Goal: Check status: Check status

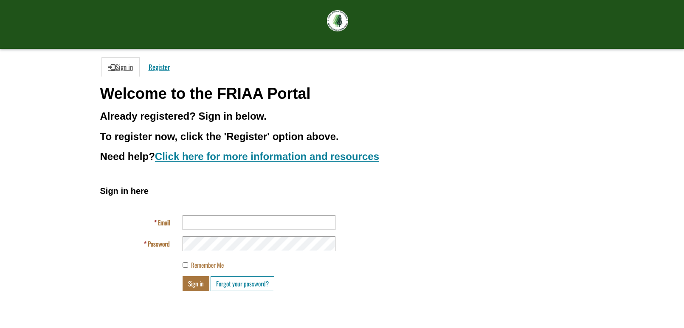
scroll to position [42, 0]
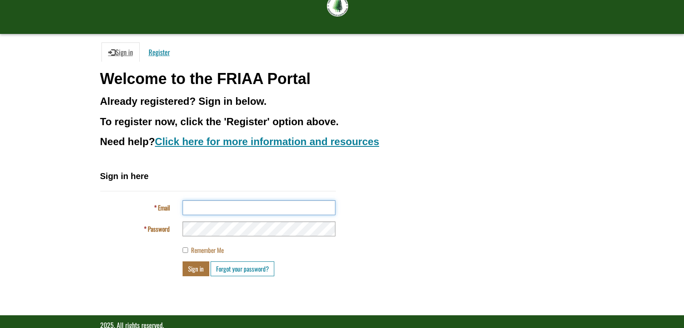
click at [264, 209] on input "Email" at bounding box center [259, 207] width 153 height 15
type input "**********"
click at [183, 262] on button "Sign in" at bounding box center [196, 269] width 27 height 15
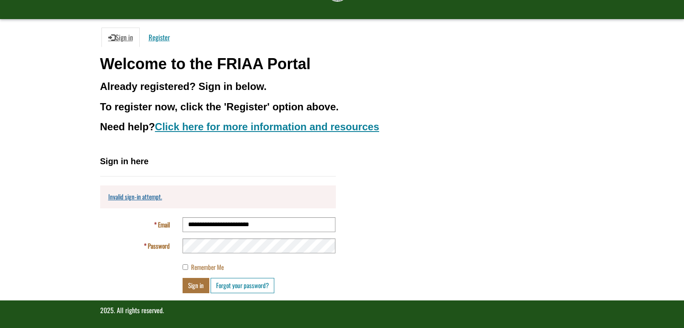
scroll to position [60, 0]
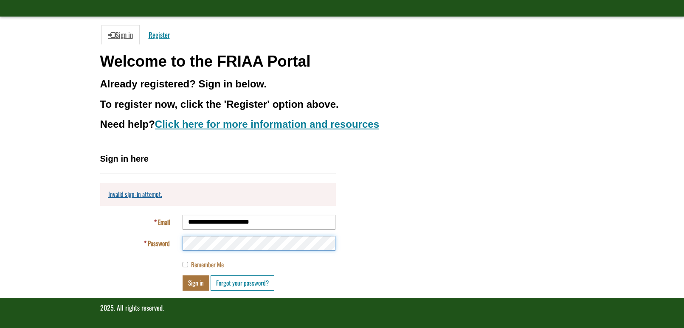
click at [183, 276] on button "Sign in" at bounding box center [196, 283] width 27 height 15
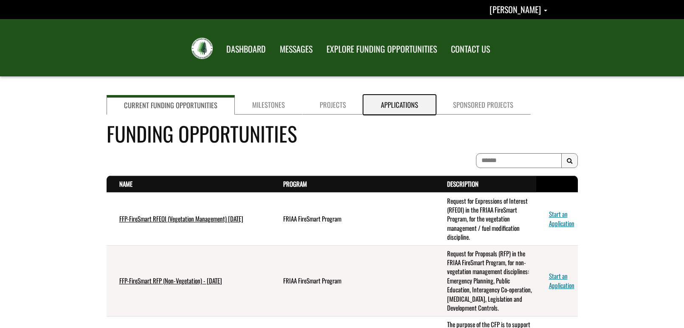
click at [403, 107] on link "Applications" at bounding box center [399, 105] width 72 height 20
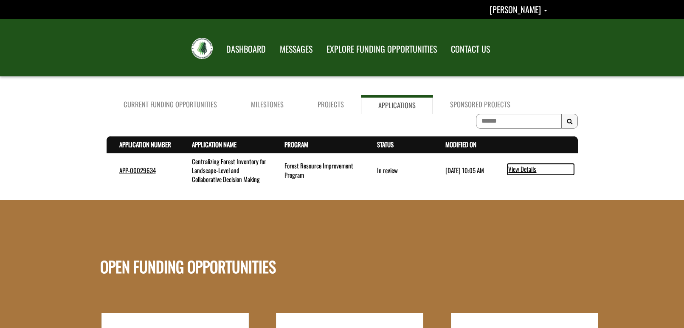
click at [519, 166] on link "View Details" at bounding box center [540, 169] width 67 height 11
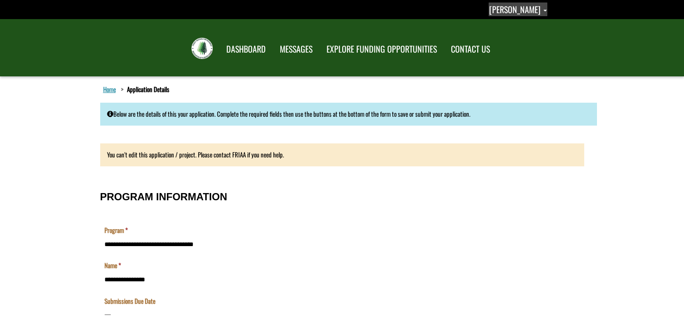
click at [532, 12] on span "[PERSON_NAME]" at bounding box center [514, 9] width 51 height 13
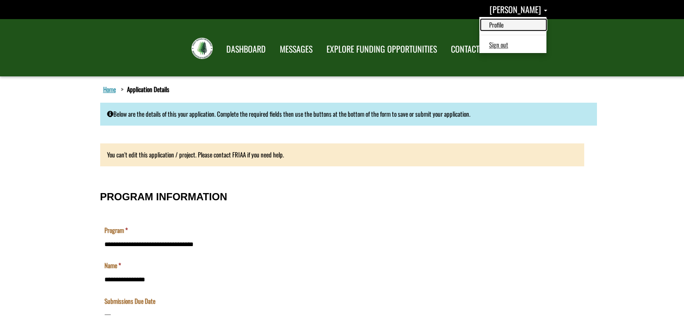
click at [525, 26] on link "Profile" at bounding box center [514, 24] width 66 height 11
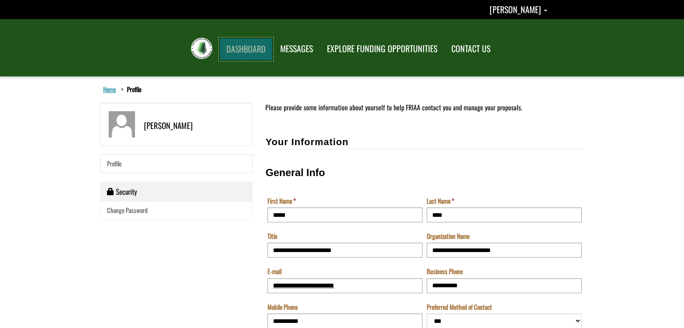
click at [266, 50] on link "DASHBOARD" at bounding box center [246, 49] width 53 height 22
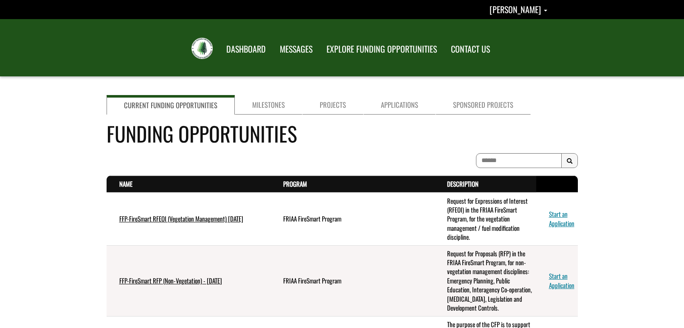
scroll to position [42, 0]
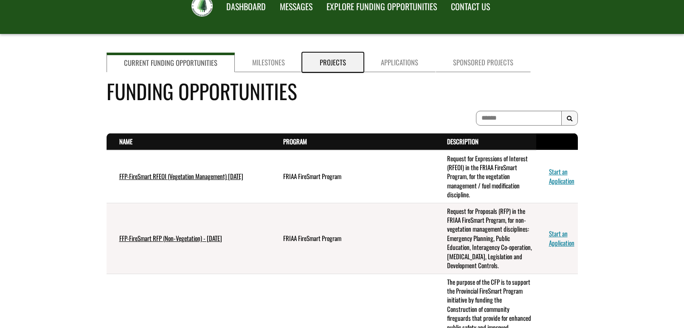
click at [339, 61] on link "Projects" at bounding box center [332, 63] width 61 height 20
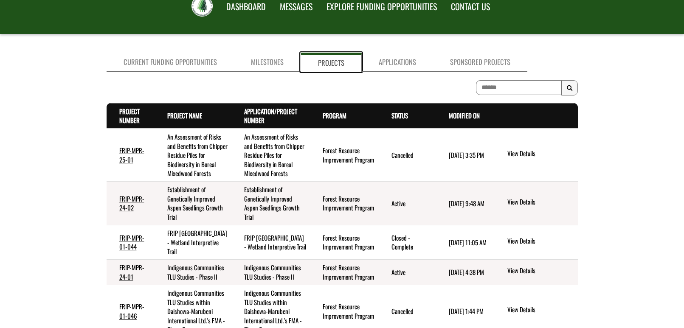
scroll to position [85, 0]
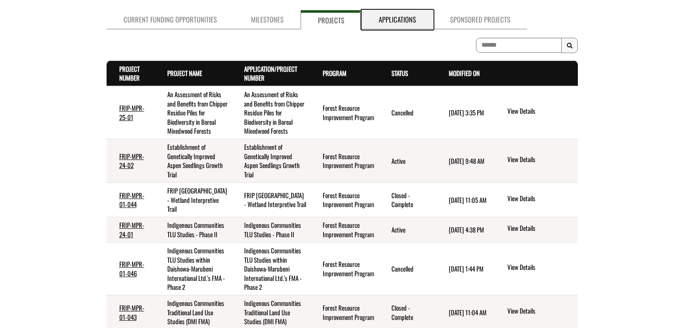
click at [402, 16] on link "Applications" at bounding box center [397, 19] width 71 height 19
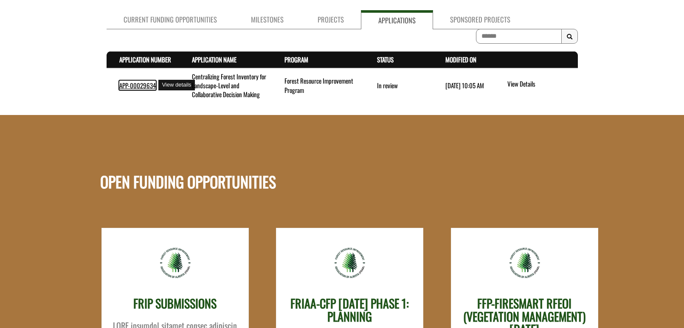
click at [137, 87] on link "APP-00029634" at bounding box center [137, 85] width 37 height 9
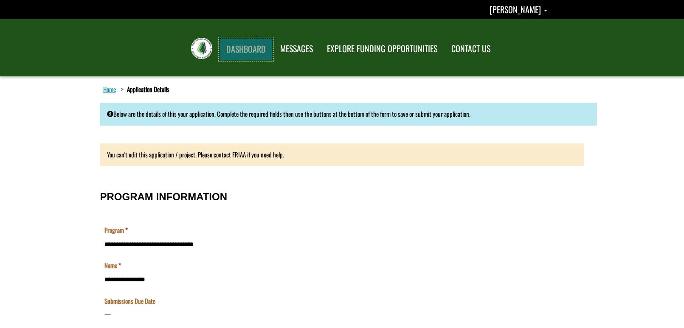
click at [252, 47] on link "DASHBOARD" at bounding box center [246, 49] width 53 height 22
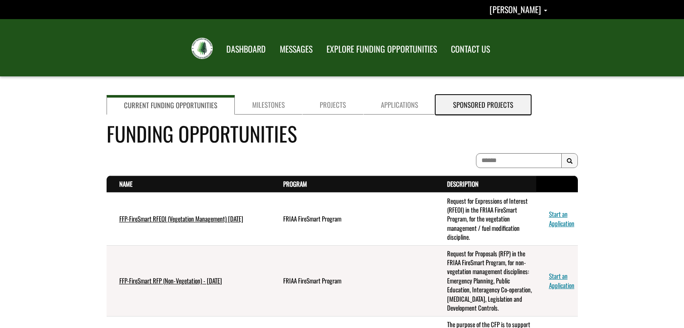
click at [475, 103] on link "Sponsored Projects" at bounding box center [483, 105] width 95 height 20
